Goal: Complete application form

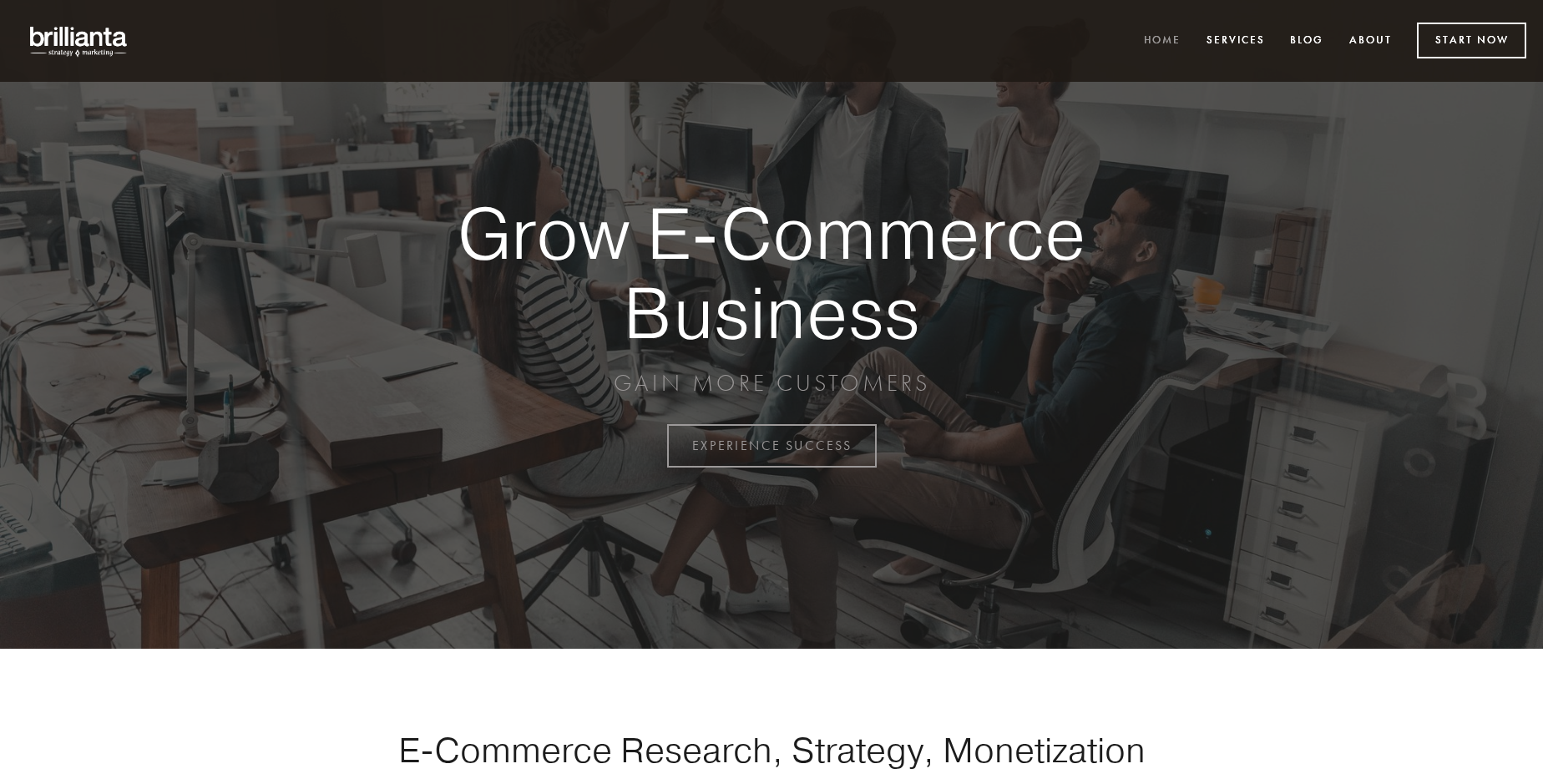
scroll to position [4376, 0]
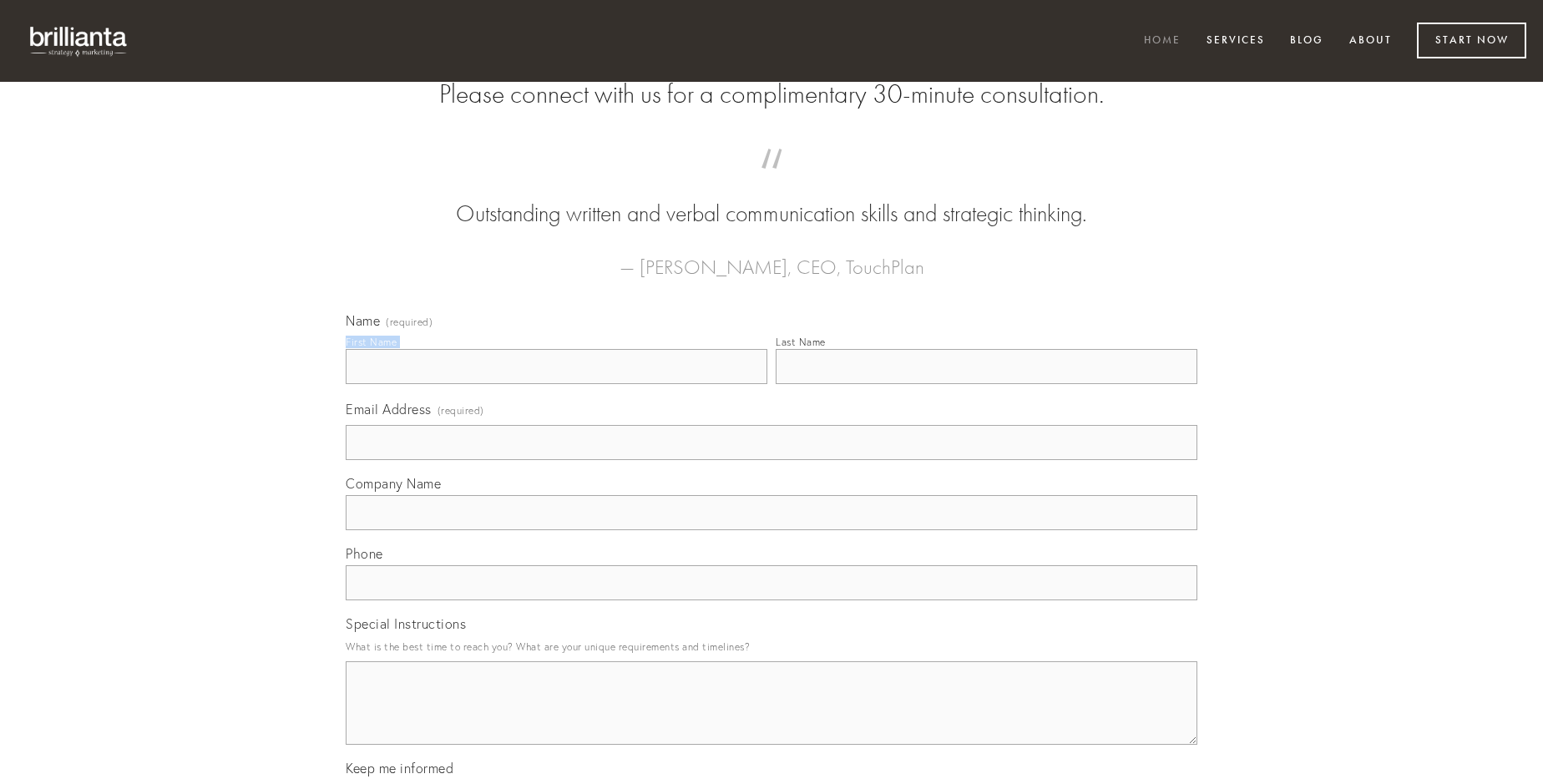
type input "[PERSON_NAME]"
click at [987, 384] on input "Last Name" at bounding box center [987, 366] width 422 height 35
type input "[PERSON_NAME]"
click at [772, 460] on input "Email Address (required)" at bounding box center [771, 442] width 852 height 35
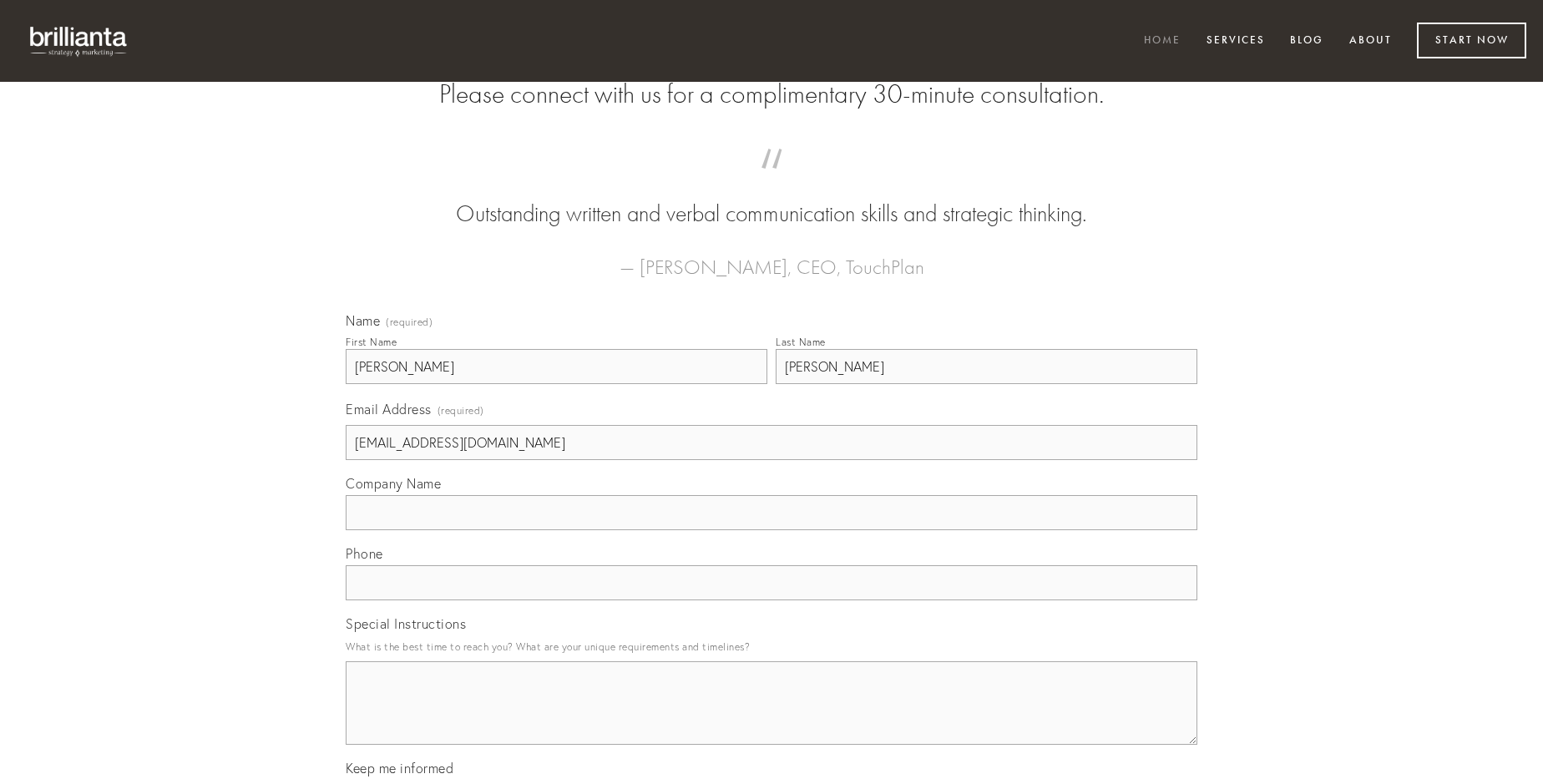
type input "[EMAIL_ADDRESS][DOMAIN_NAME]"
click at [772, 530] on input "Company Name" at bounding box center [771, 512] width 852 height 35
type input "volva"
click at [772, 600] on input "text" at bounding box center [771, 582] width 852 height 35
click at [772, 717] on textarea "Special Instructions" at bounding box center [771, 703] width 852 height 83
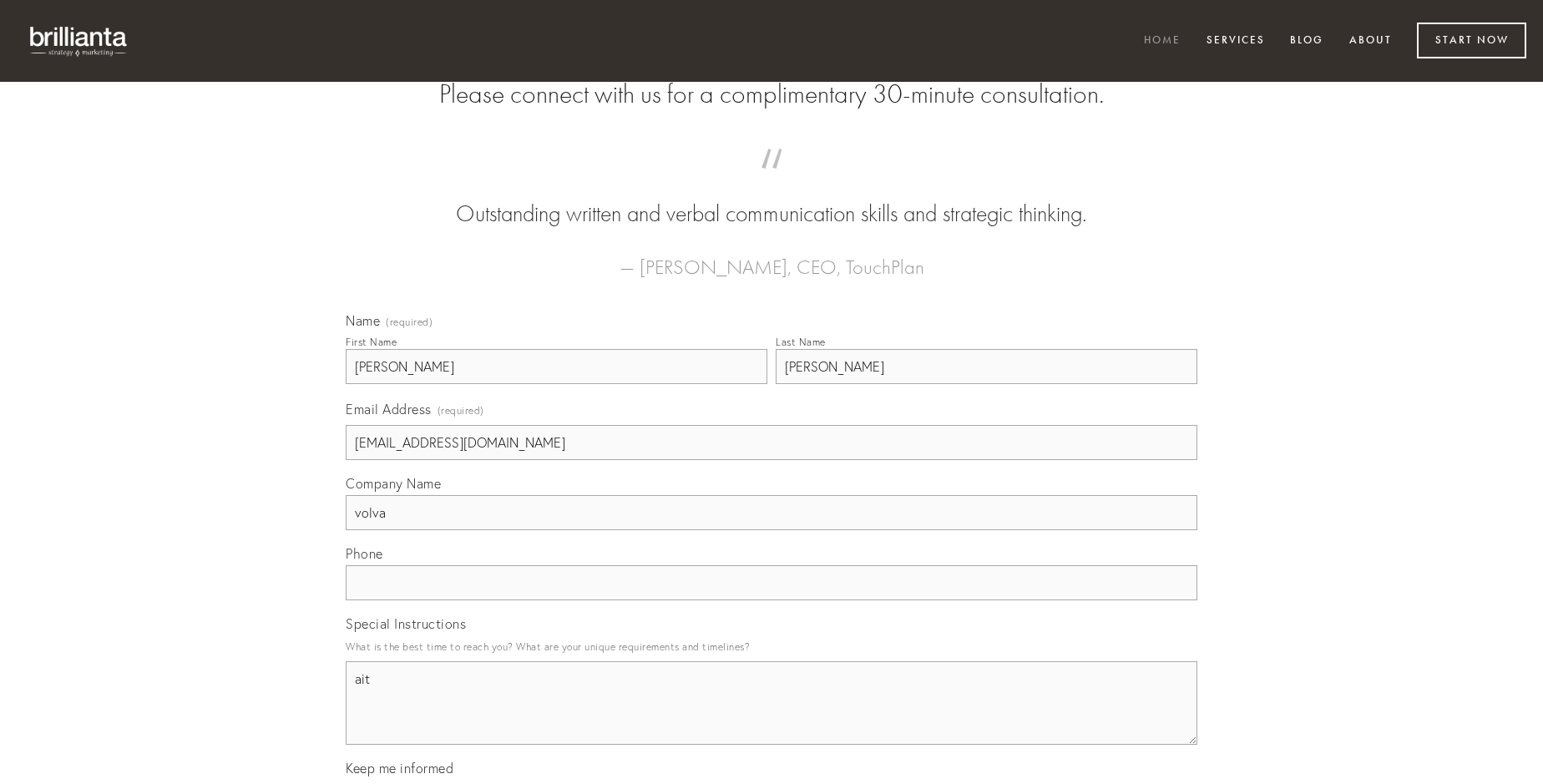
type textarea "ait"
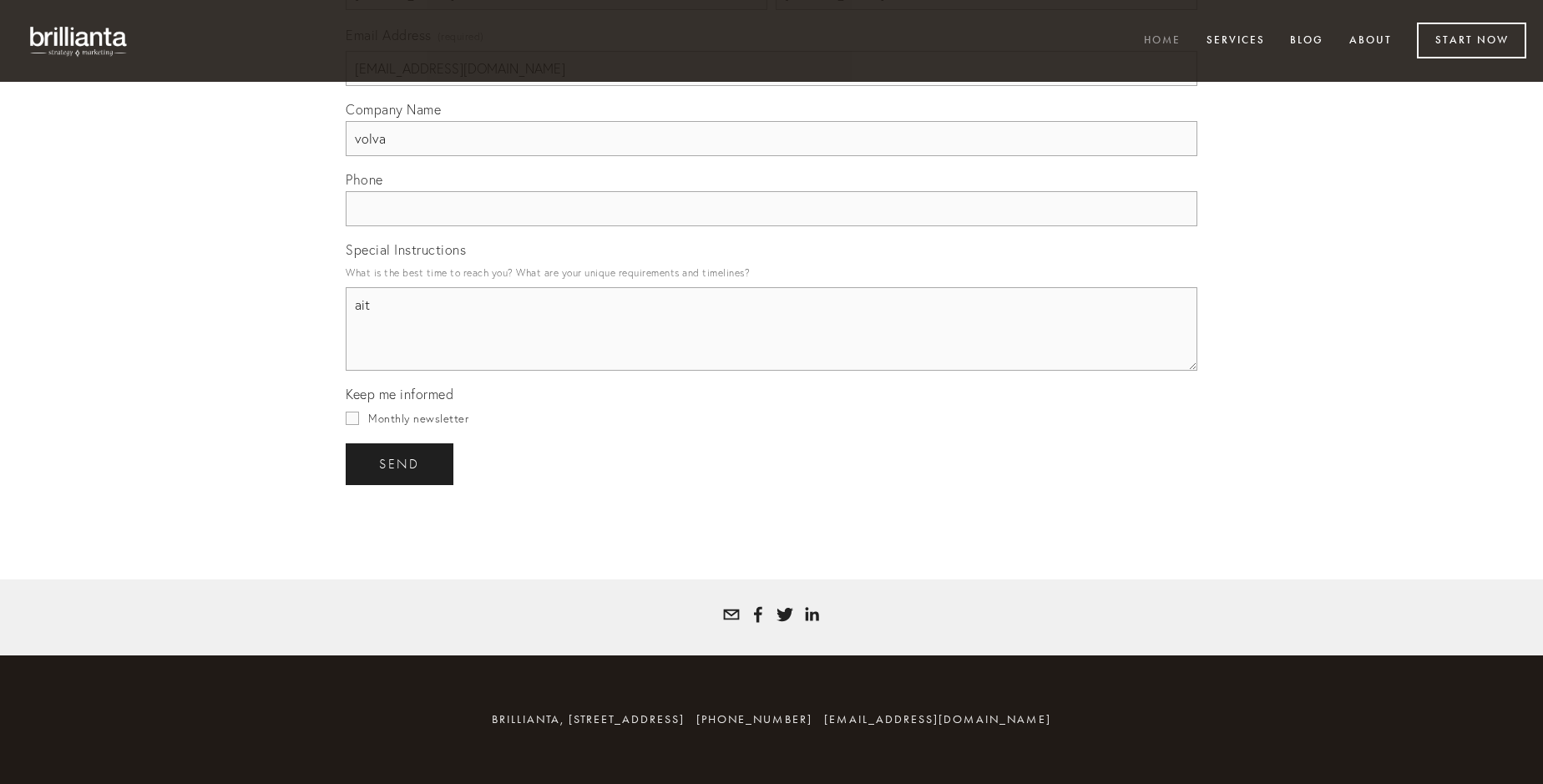
click at [401, 464] on span "send" at bounding box center [400, 465] width 41 height 15
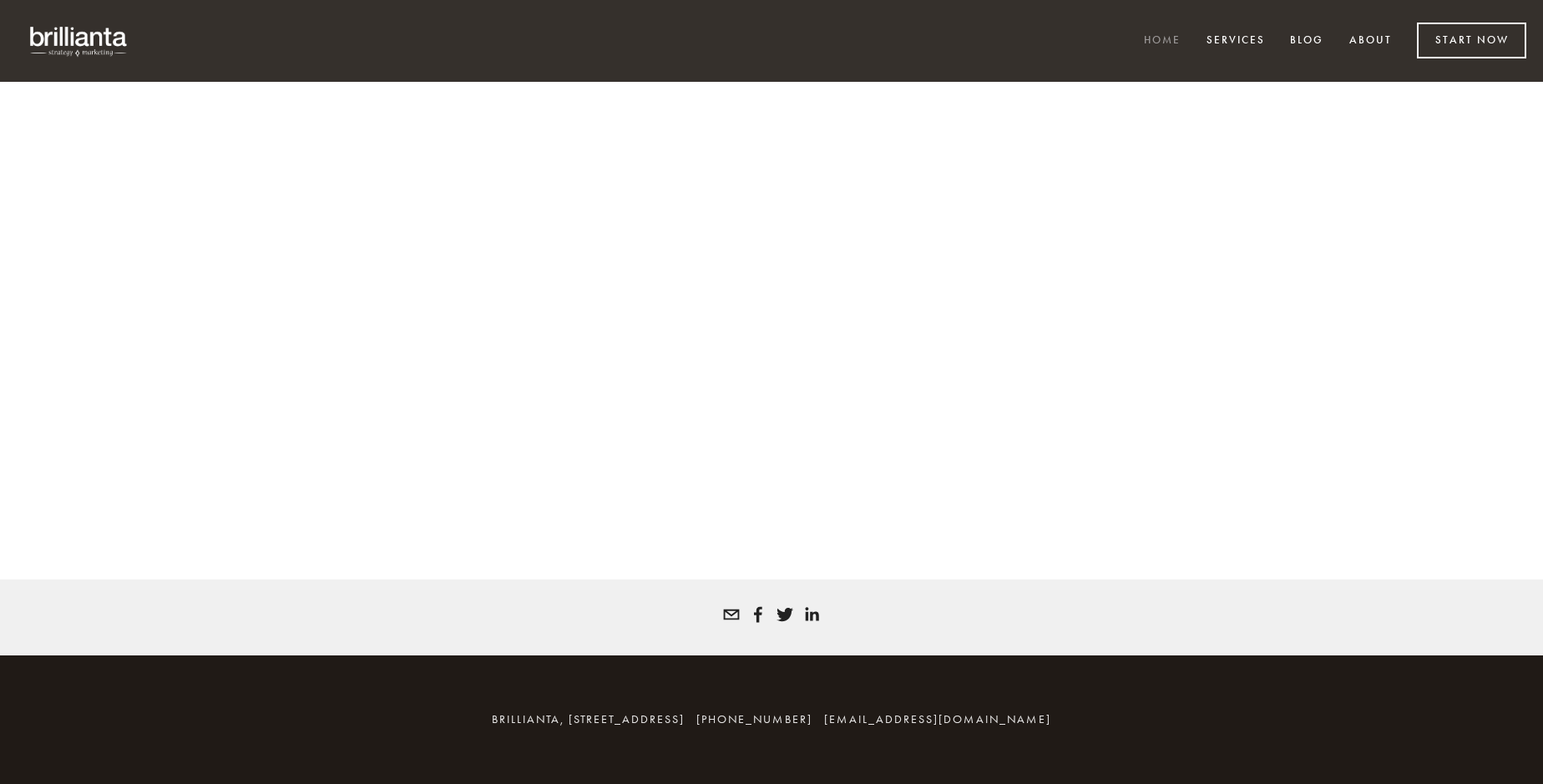
scroll to position [4354, 0]
